Goal: Task Accomplishment & Management: Manage account settings

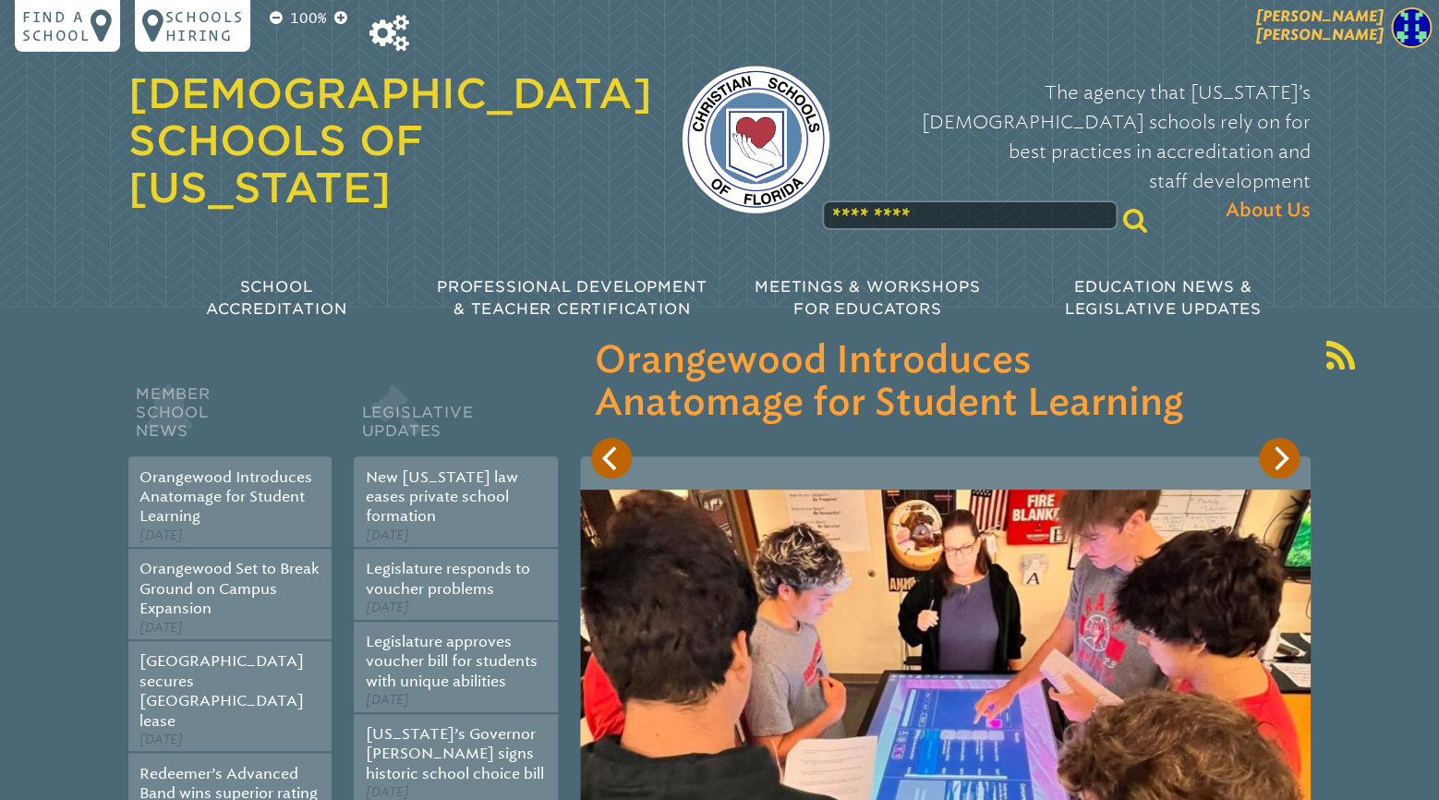
click at [1362, 38] on span "[PERSON_NAME]" at bounding box center [1319, 25] width 127 height 36
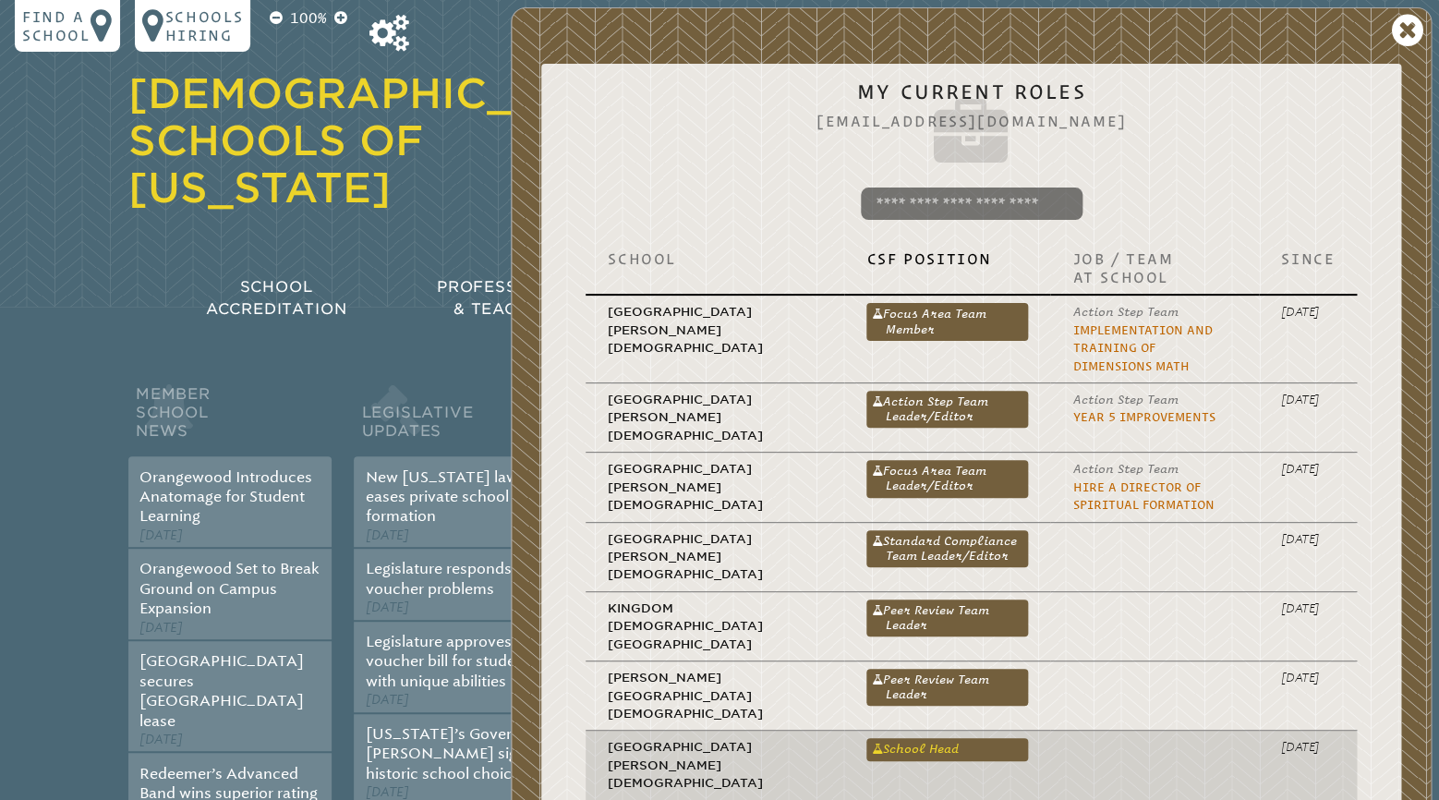
click at [866, 738] on link "School Head" at bounding box center [947, 749] width 162 height 22
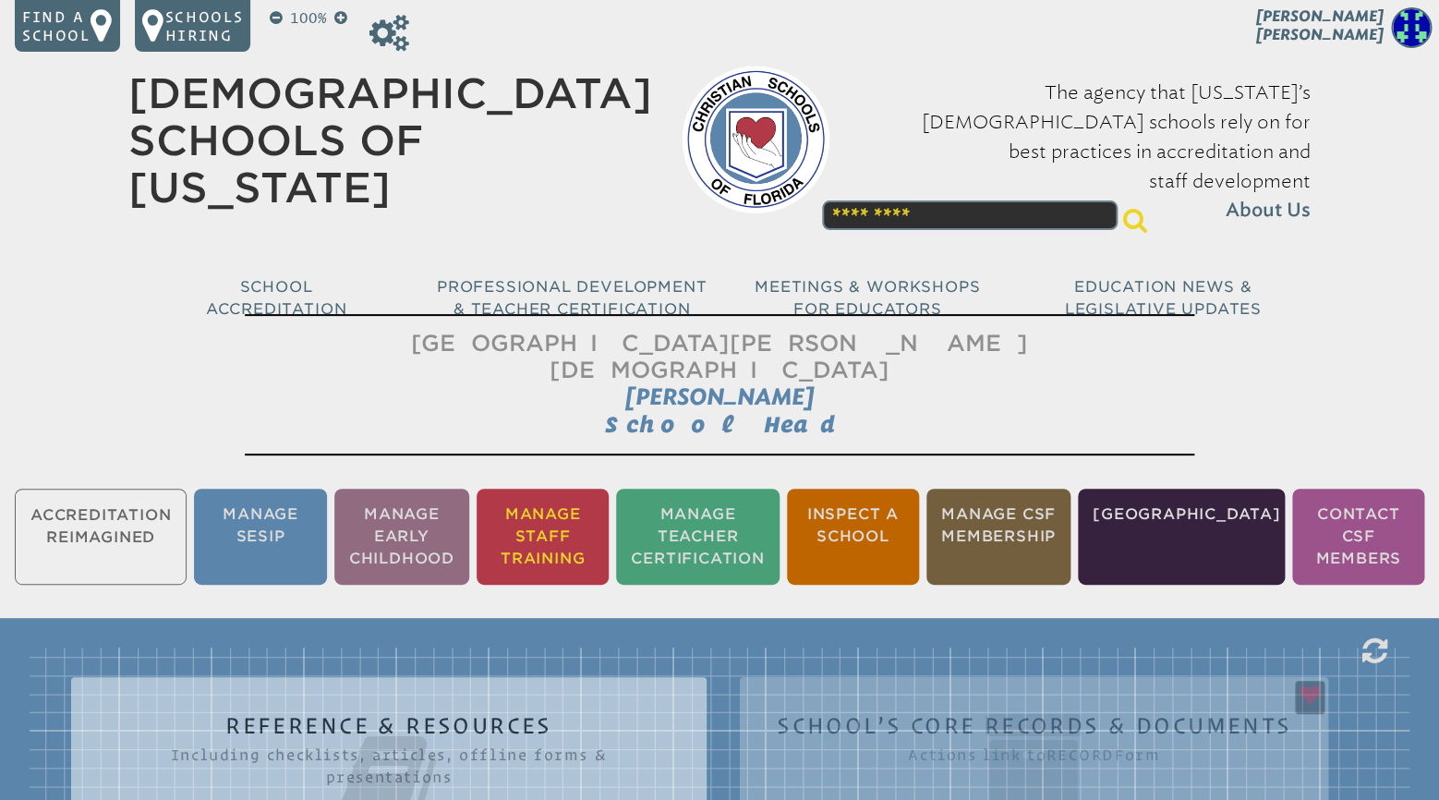
click at [588, 525] on li "Manage Staff Training" at bounding box center [542, 536] width 132 height 96
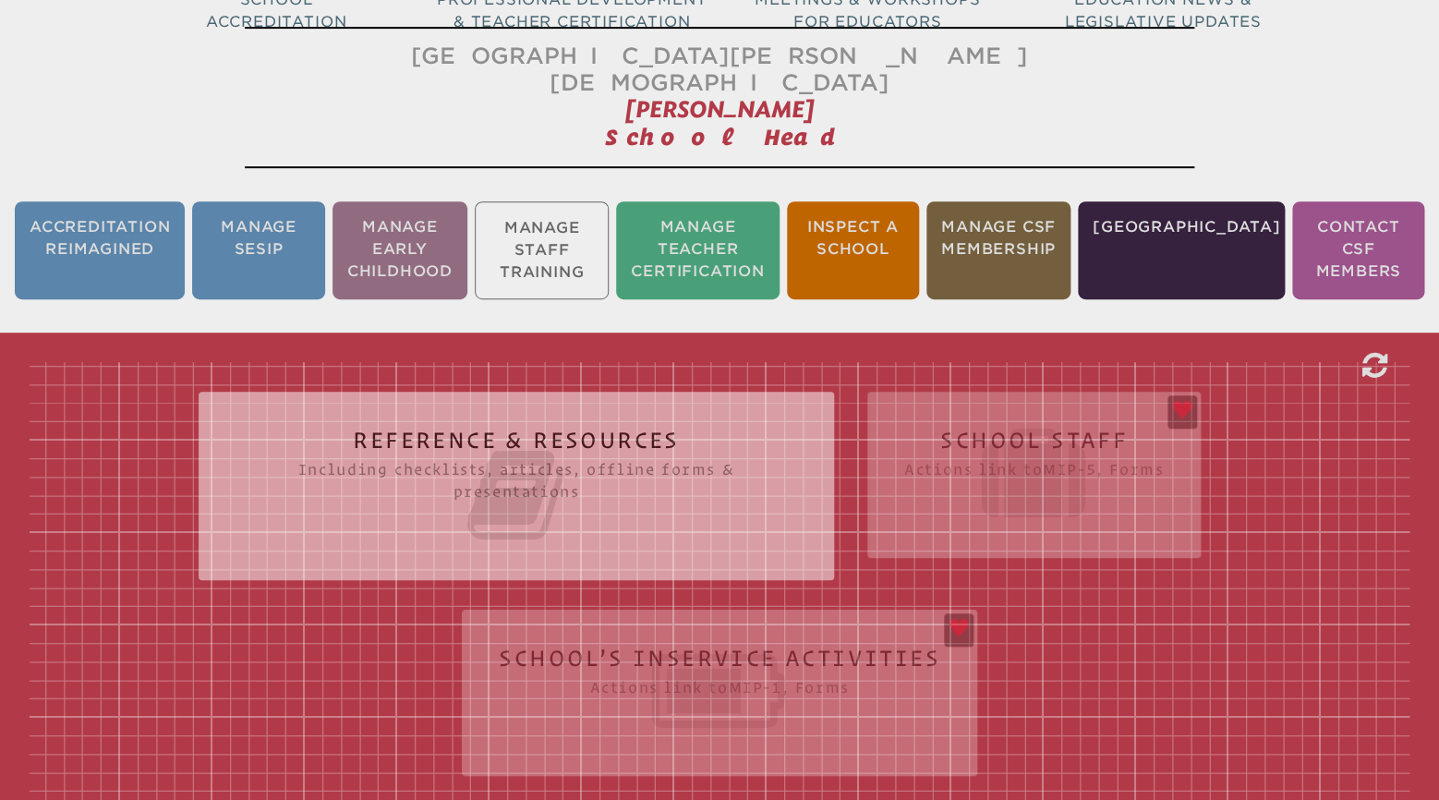
scroll to position [306, 0]
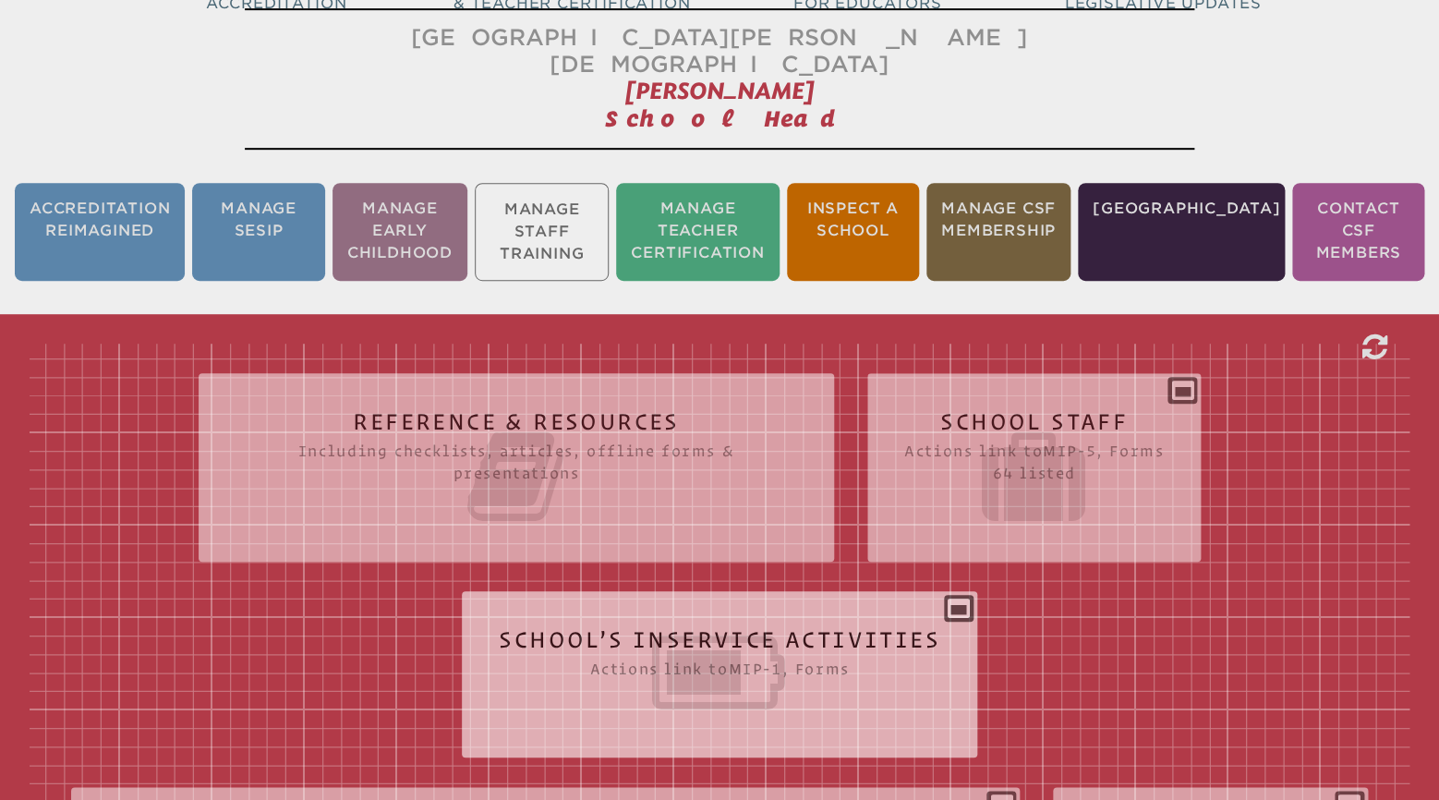
click at [707, 621] on icon at bounding box center [719, 672] width 441 height 103
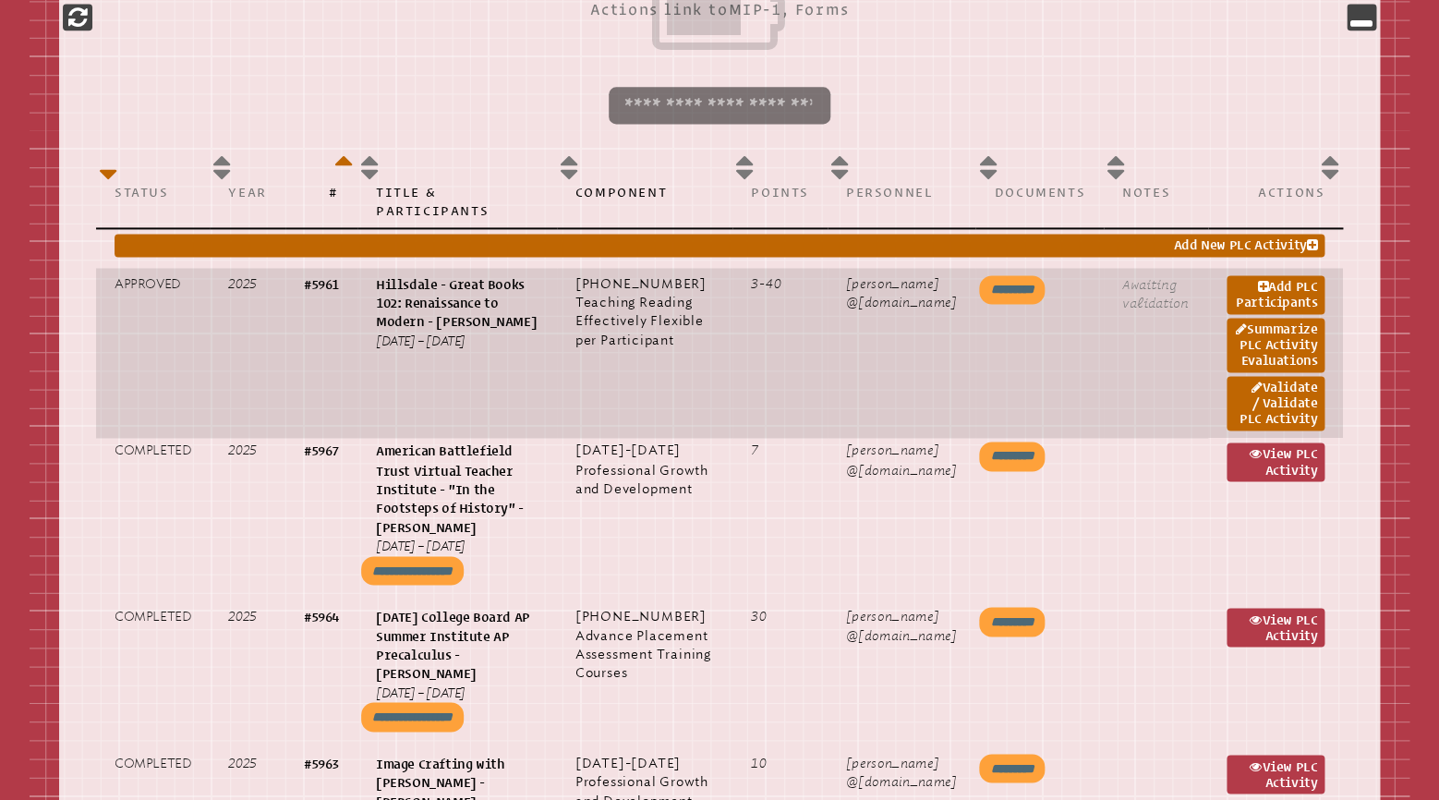
scroll to position [984, 0]
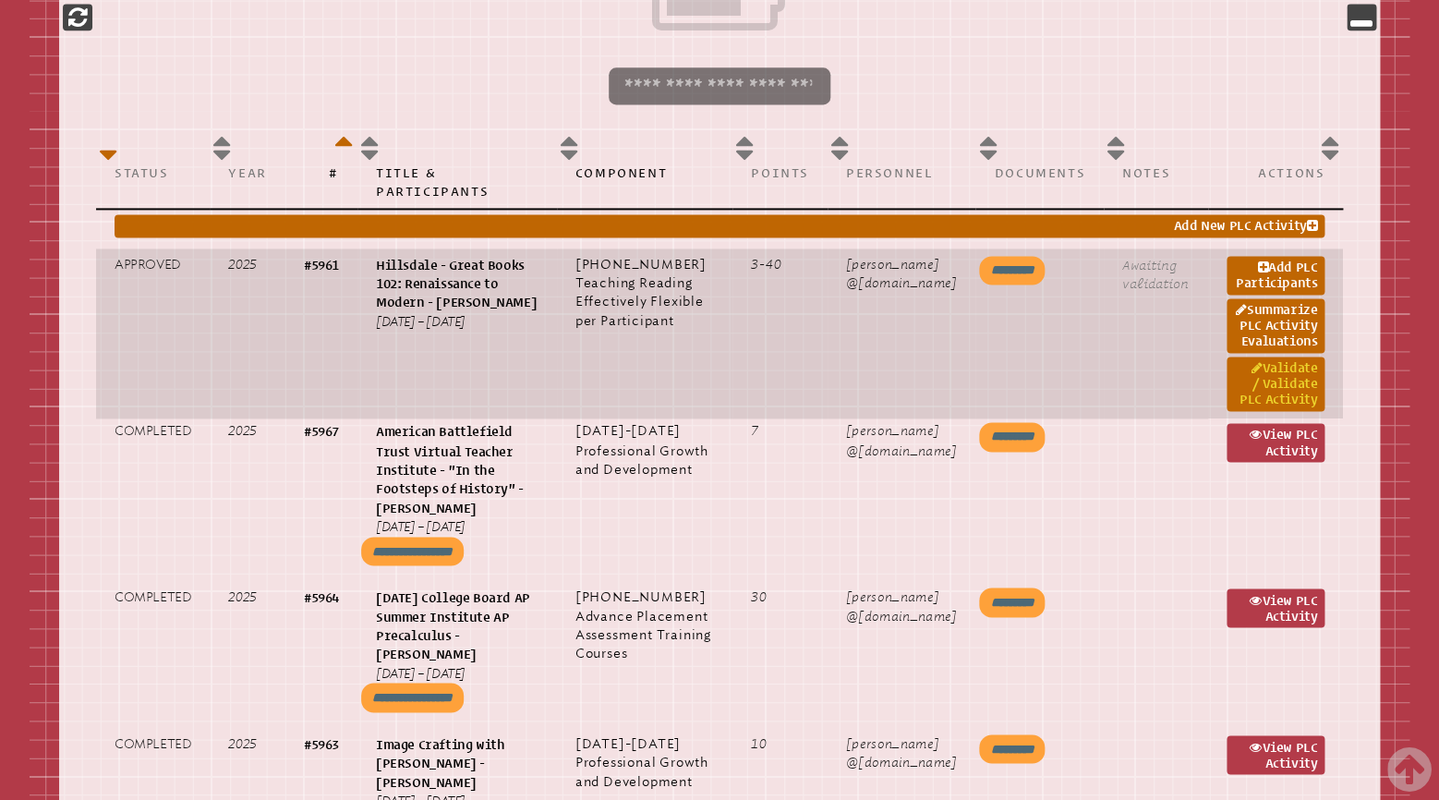
click at [1287, 359] on link "Validate / Validate PLC Activity" at bounding box center [1275, 383] width 98 height 54
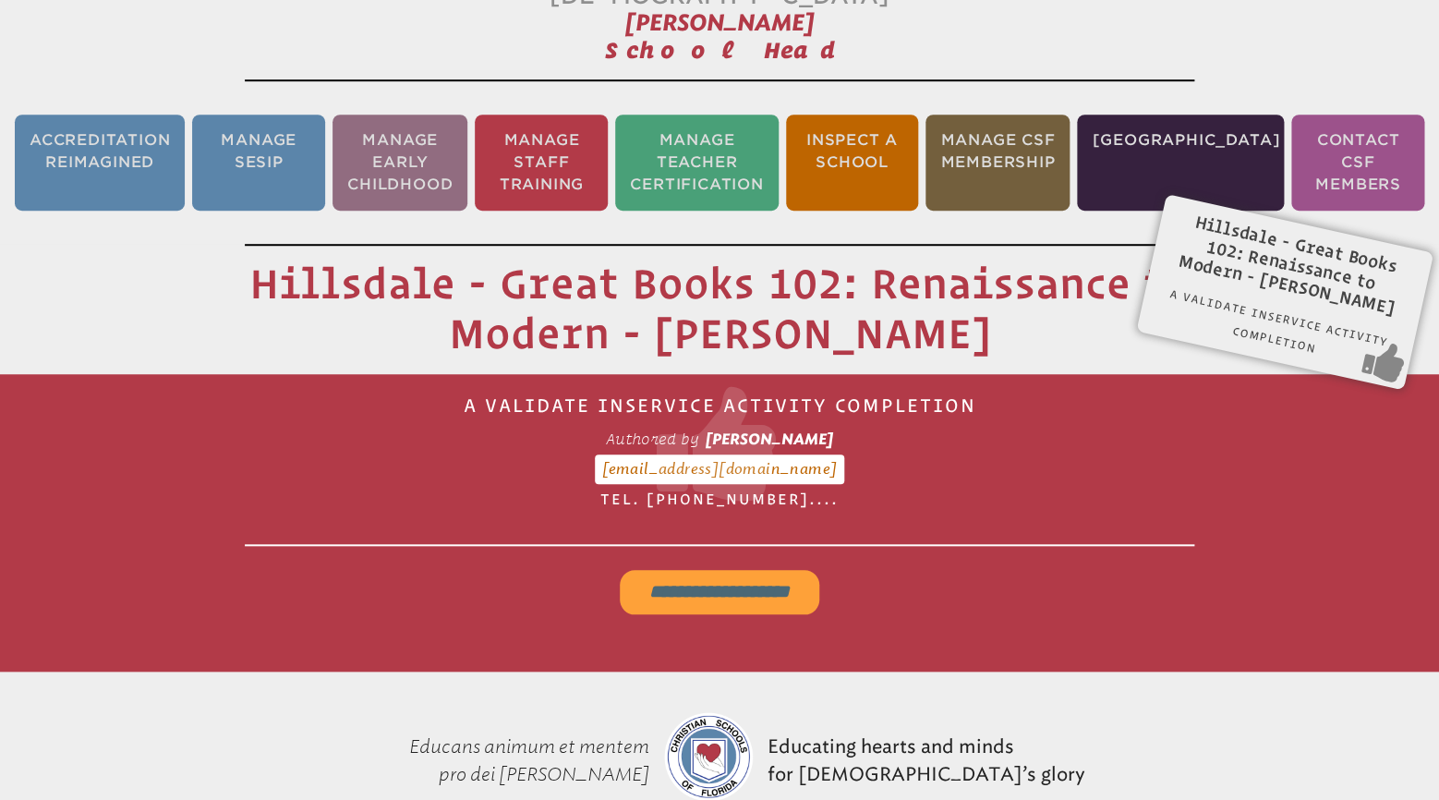
scroll to position [306, 0]
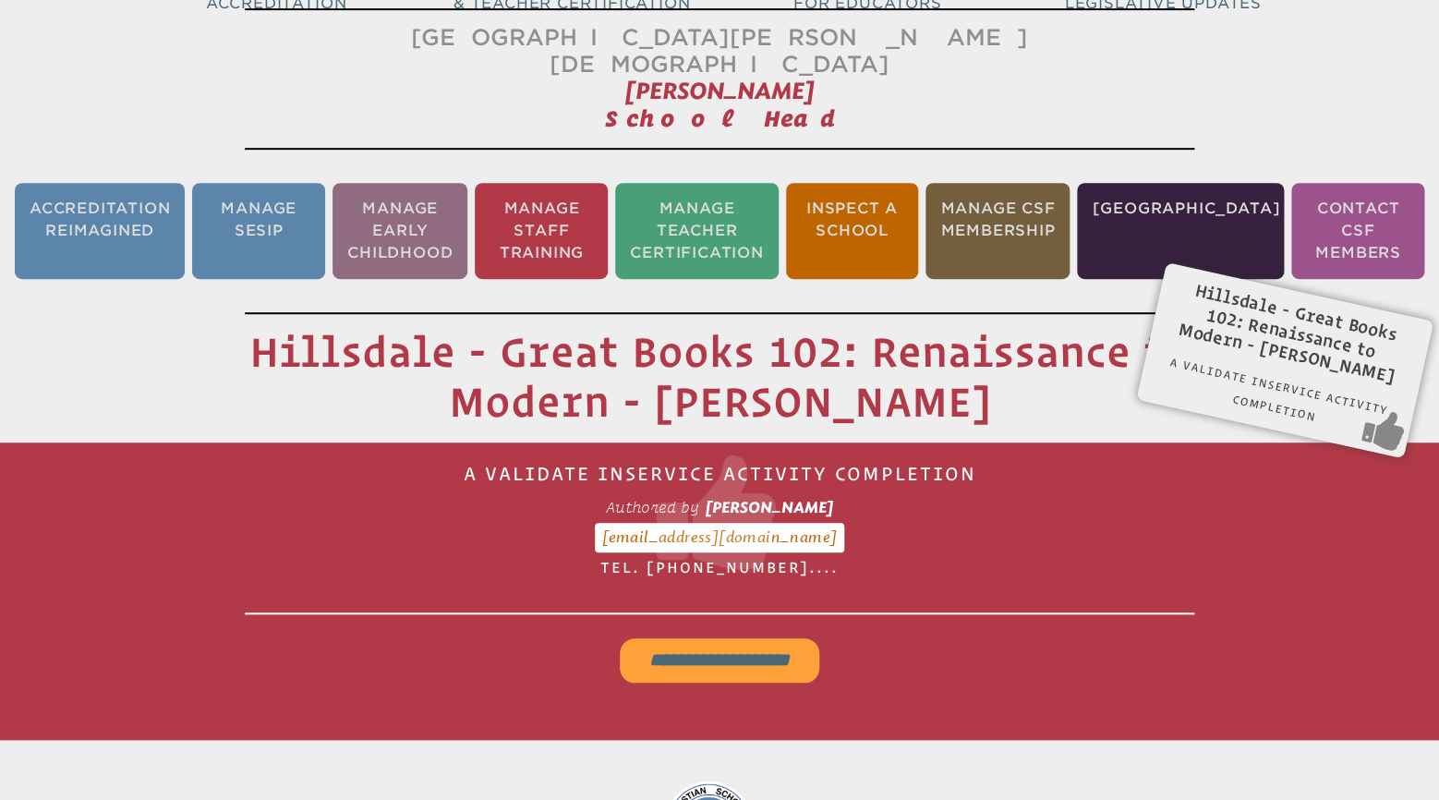
click at [729, 638] on input "**********" at bounding box center [719, 660] width 199 height 44
click at [570, 210] on li "Manage Staff Training" at bounding box center [541, 231] width 133 height 96
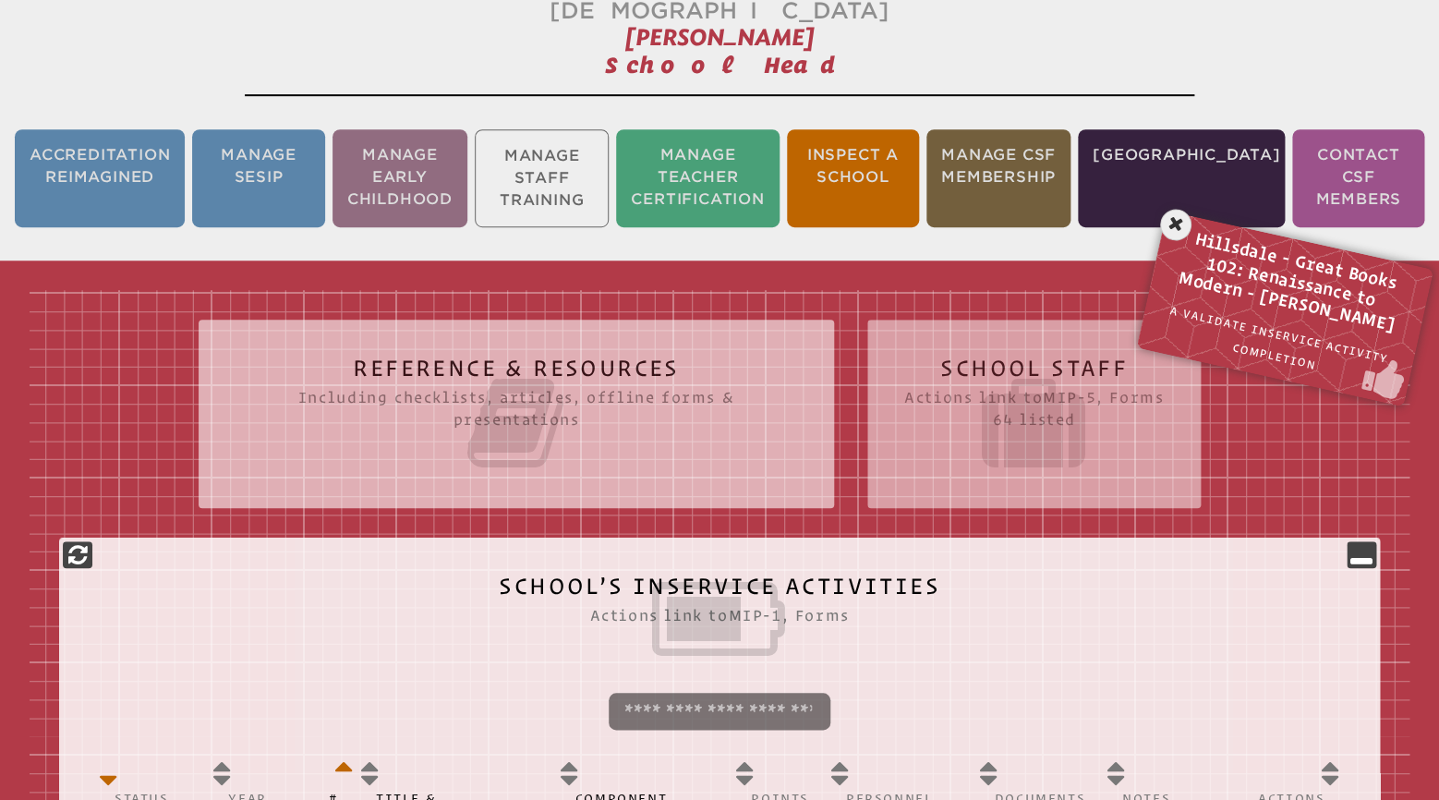
scroll to position [306, 0]
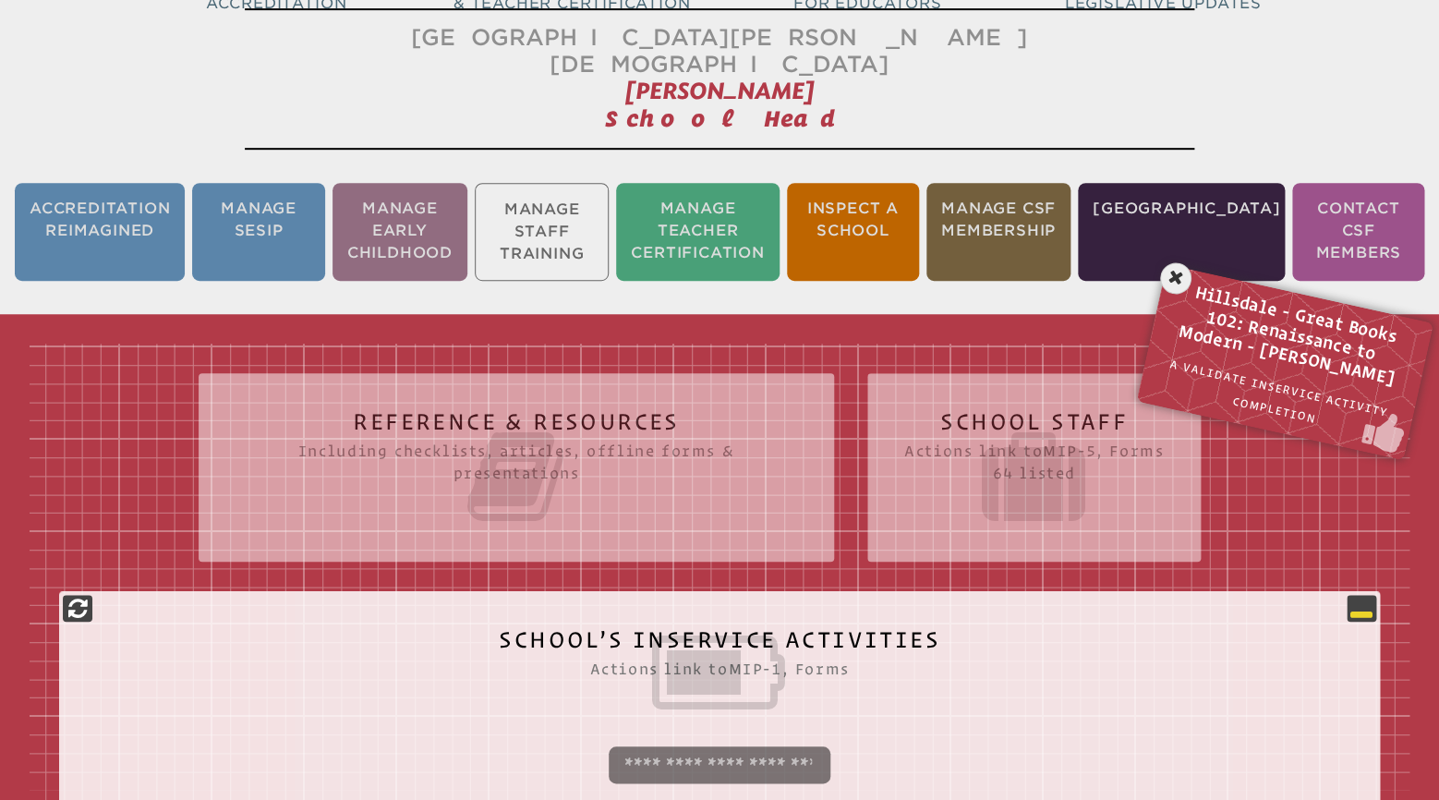
click at [1357, 597] on icon at bounding box center [1361, 608] width 22 height 22
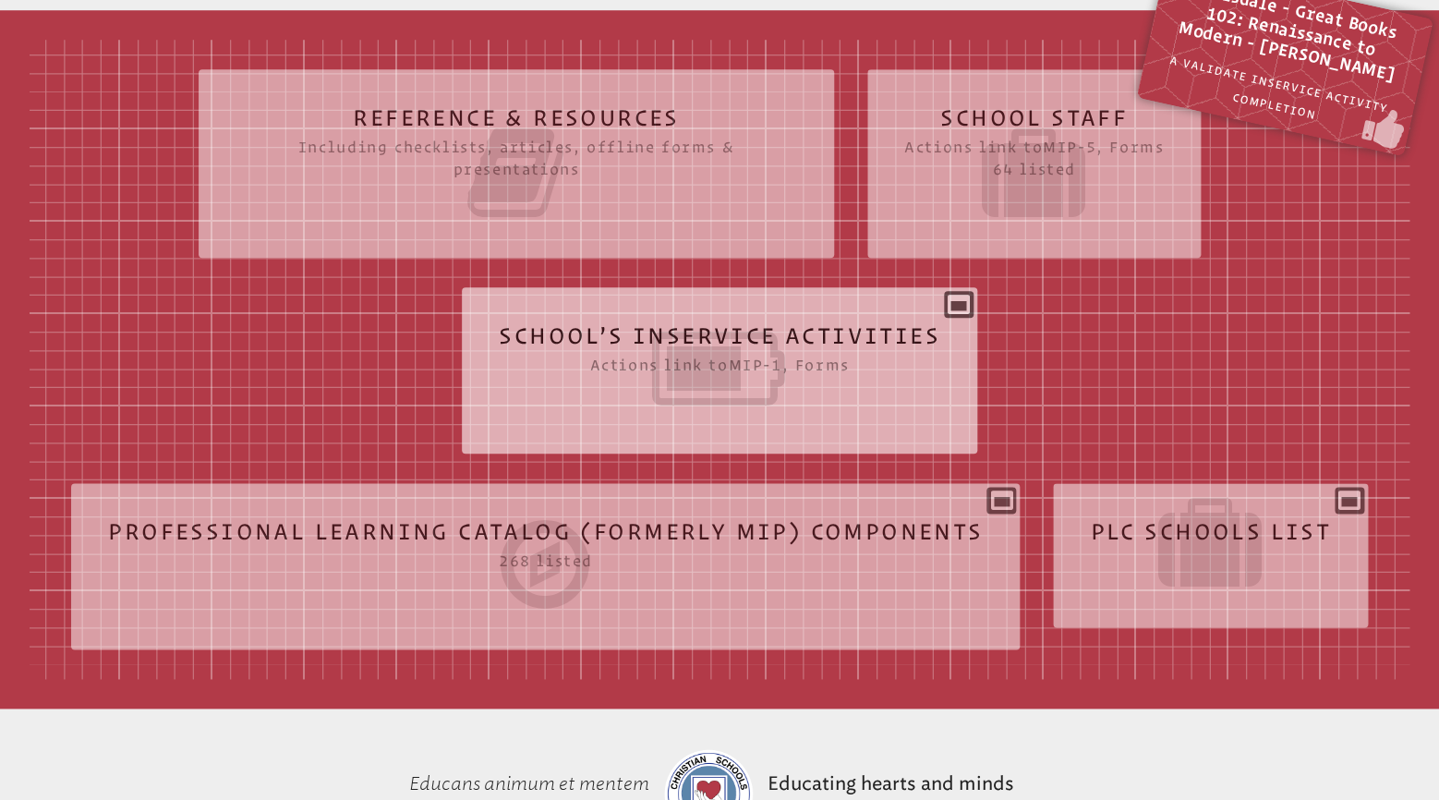
scroll to position [657, 0]
